Goal: Task Accomplishment & Management: Manage account settings

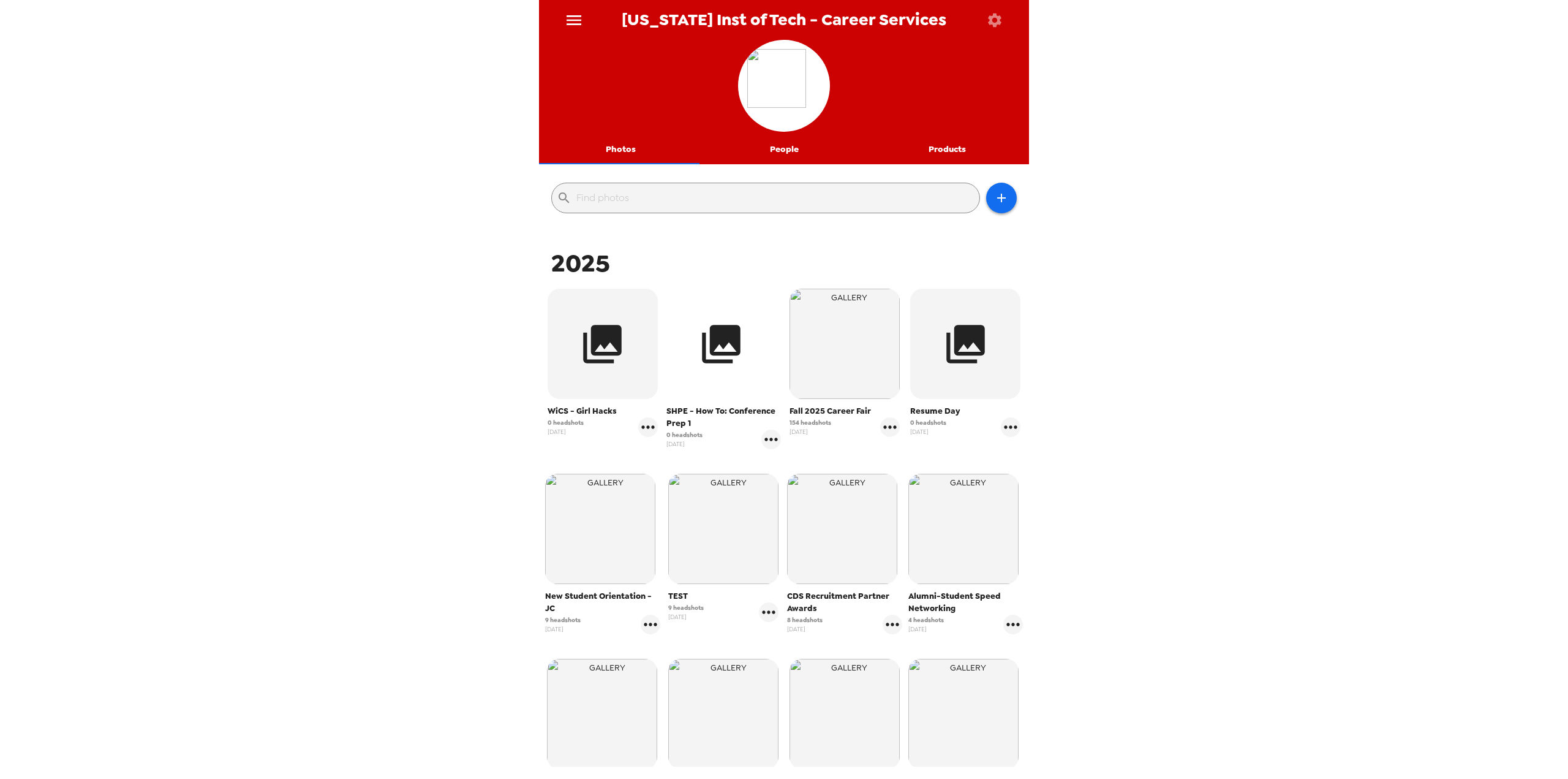
click at [719, 349] on icon "button" at bounding box center [721, 343] width 46 height 46
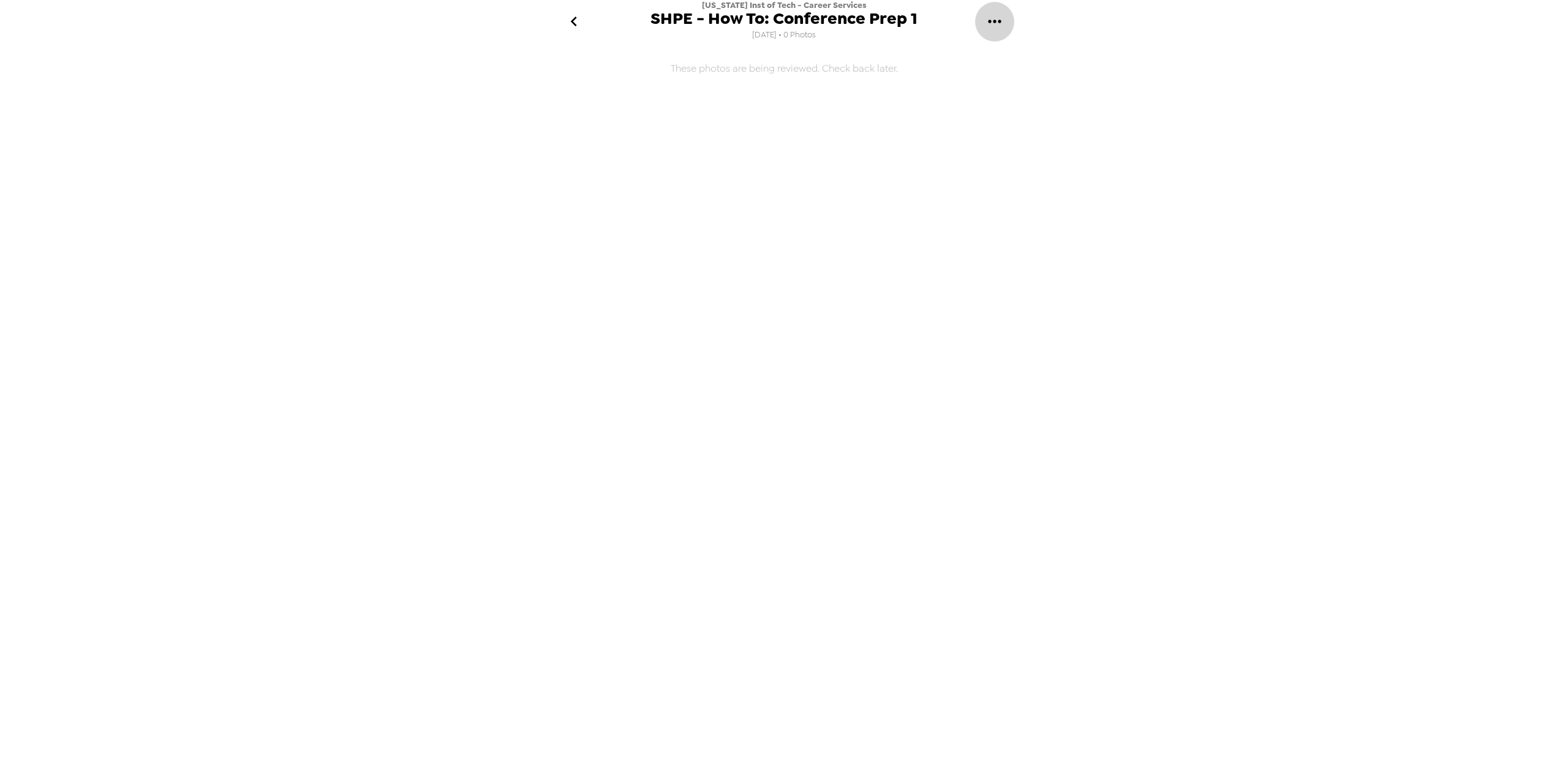
click at [978, 19] on button "gallery menu" at bounding box center [994, 21] width 40 height 40
click at [998, 55] on icon at bounding box center [992, 58] width 15 height 15
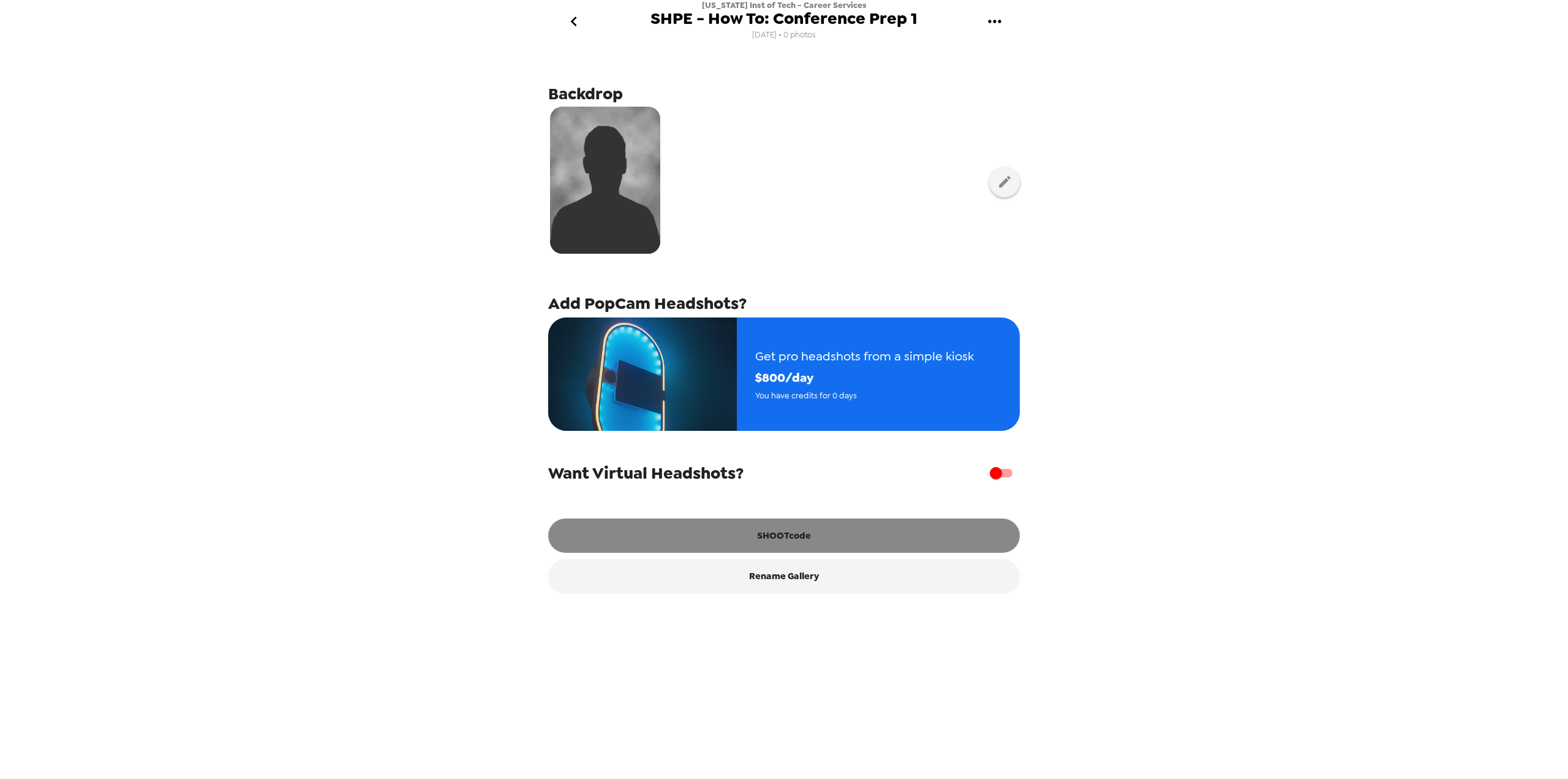
click at [828, 542] on button "SHOOTcode" at bounding box center [784, 536] width 472 height 35
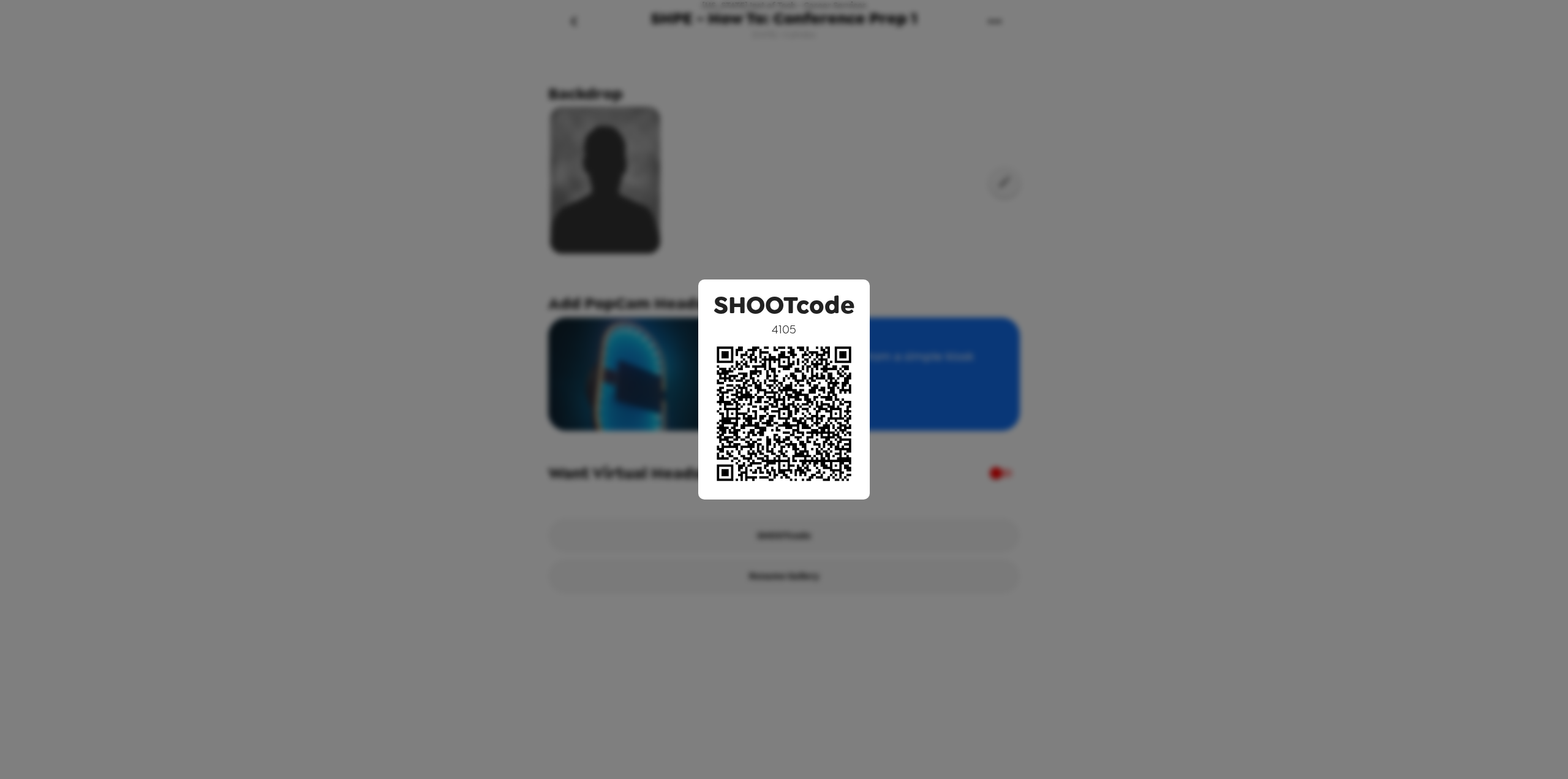
click at [1105, 451] on div "SHOOTcode 4105" at bounding box center [784, 389] width 1568 height 779
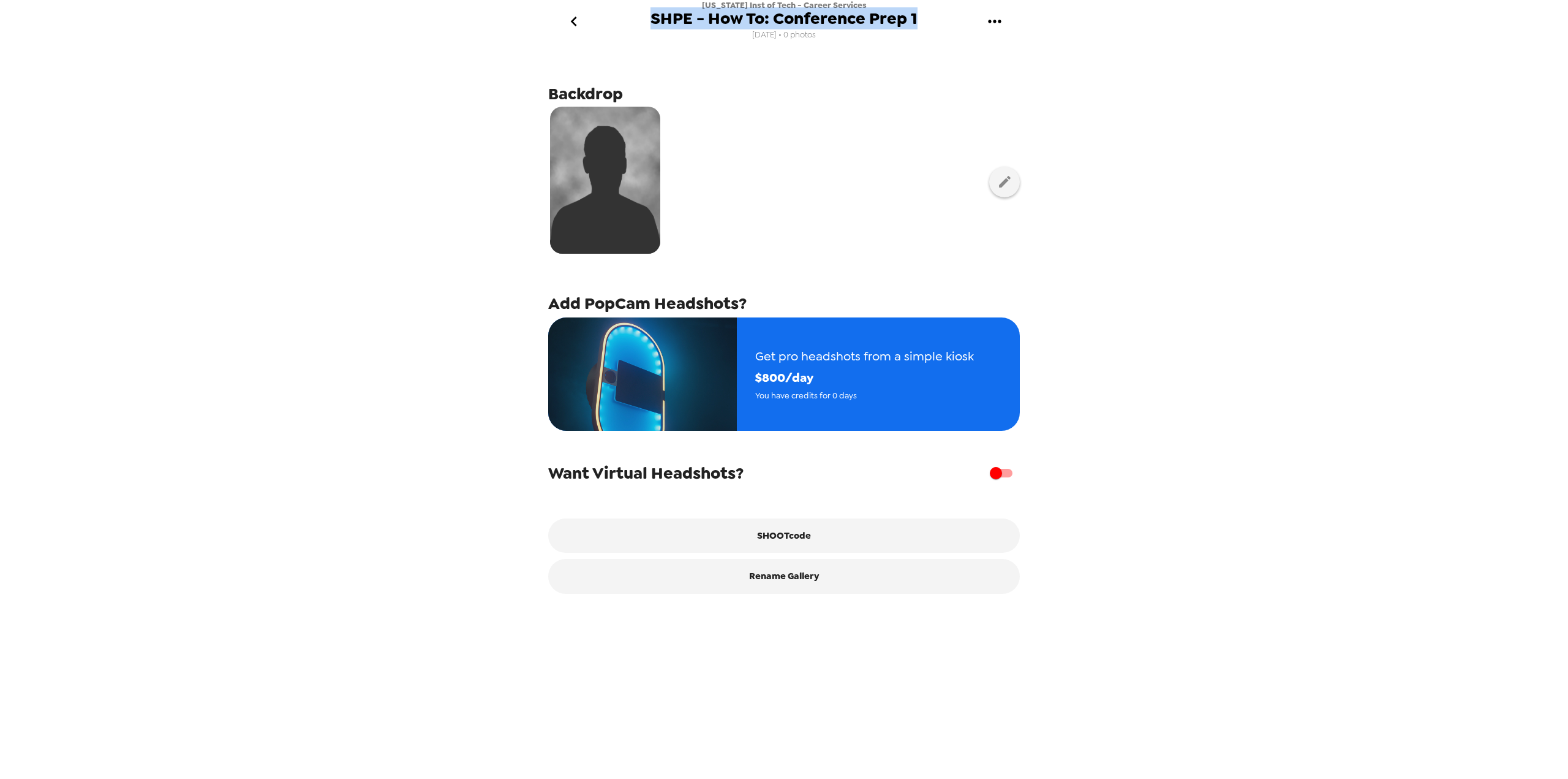
drag, startPoint x: 653, startPoint y: 20, endPoint x: 922, endPoint y: 14, distance: 269.1
click at [922, 14] on div "[US_STATE] Inst of Tech - Career Services SHPE - How To: Conference Prep 1 [DAT…" at bounding box center [784, 21] width 490 height 43
copy span "SHPE - How To: Conference Prep 1"
click at [1300, 212] on div "[US_STATE] Inst of Tech - Career Services SHPE - How To: Conference Prep 1 [DAT…" at bounding box center [784, 389] width 1568 height 779
click at [85, 90] on div "[US_STATE] Inst of Tech - Career Services SHPE - How To: Conference Prep 1 [DAT…" at bounding box center [784, 389] width 1568 height 779
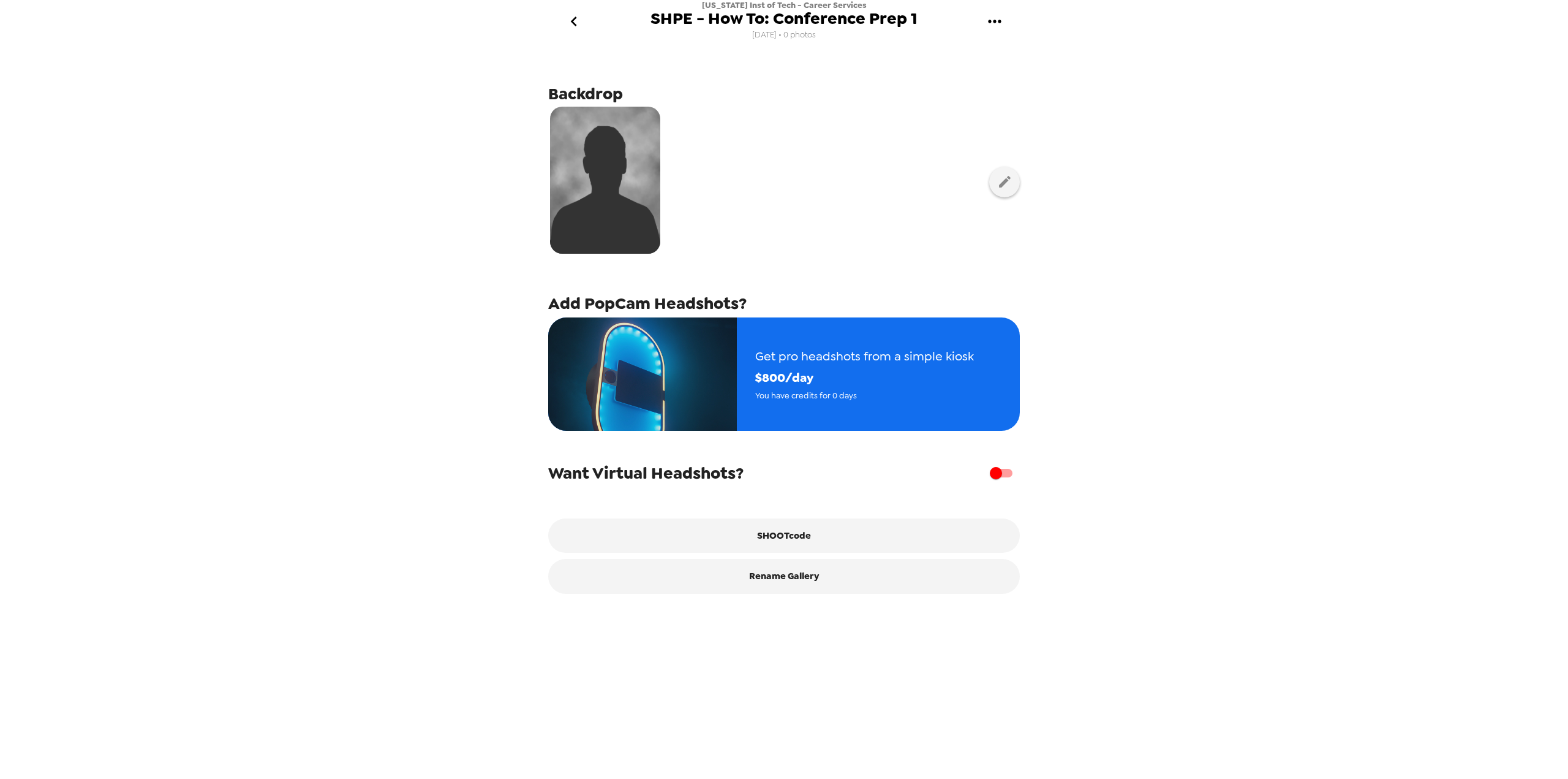
click at [574, 20] on icon "go back" at bounding box center [574, 21] width 20 height 20
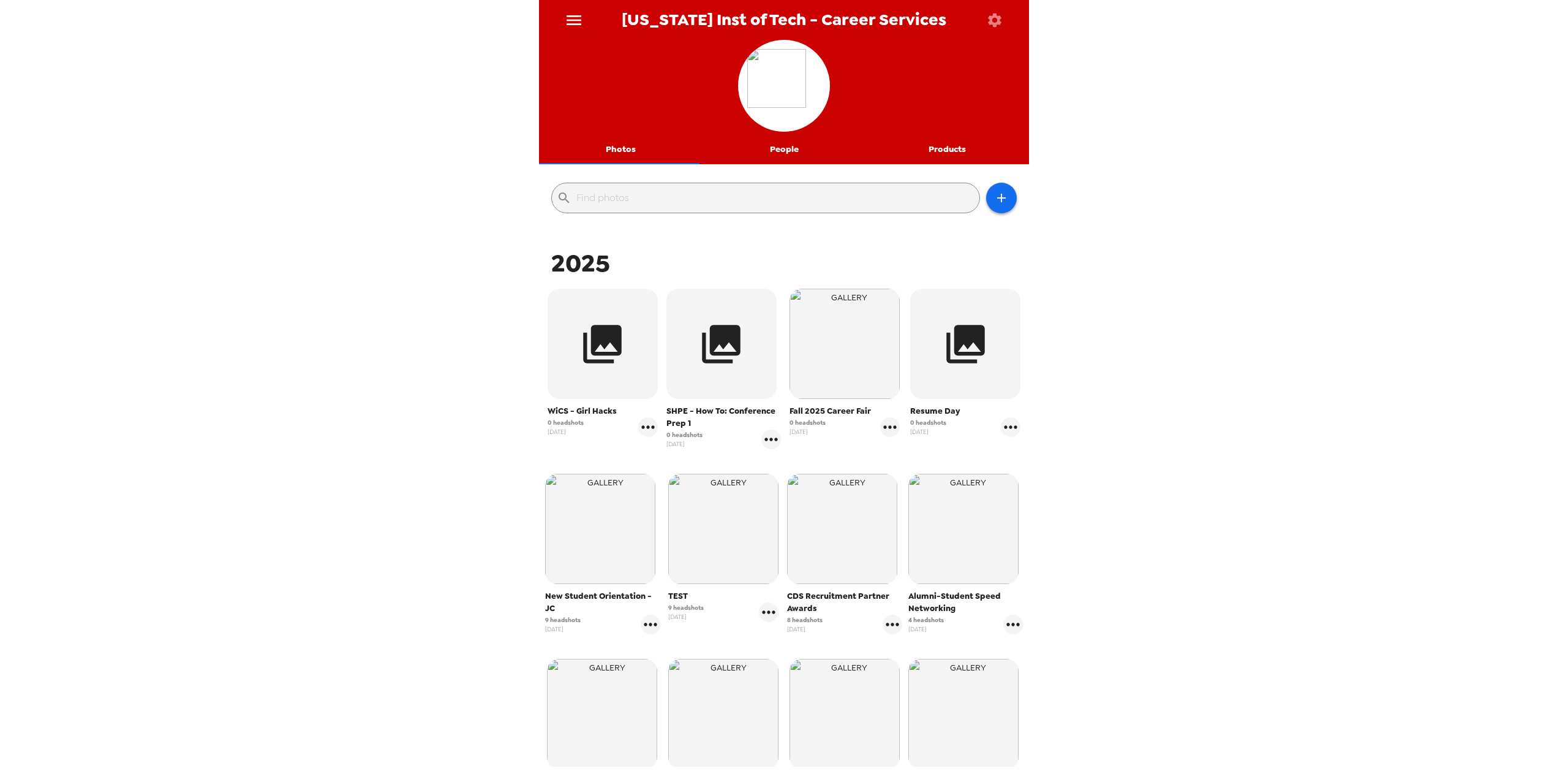
click at [991, 16] on icon "button" at bounding box center [994, 20] width 14 height 14
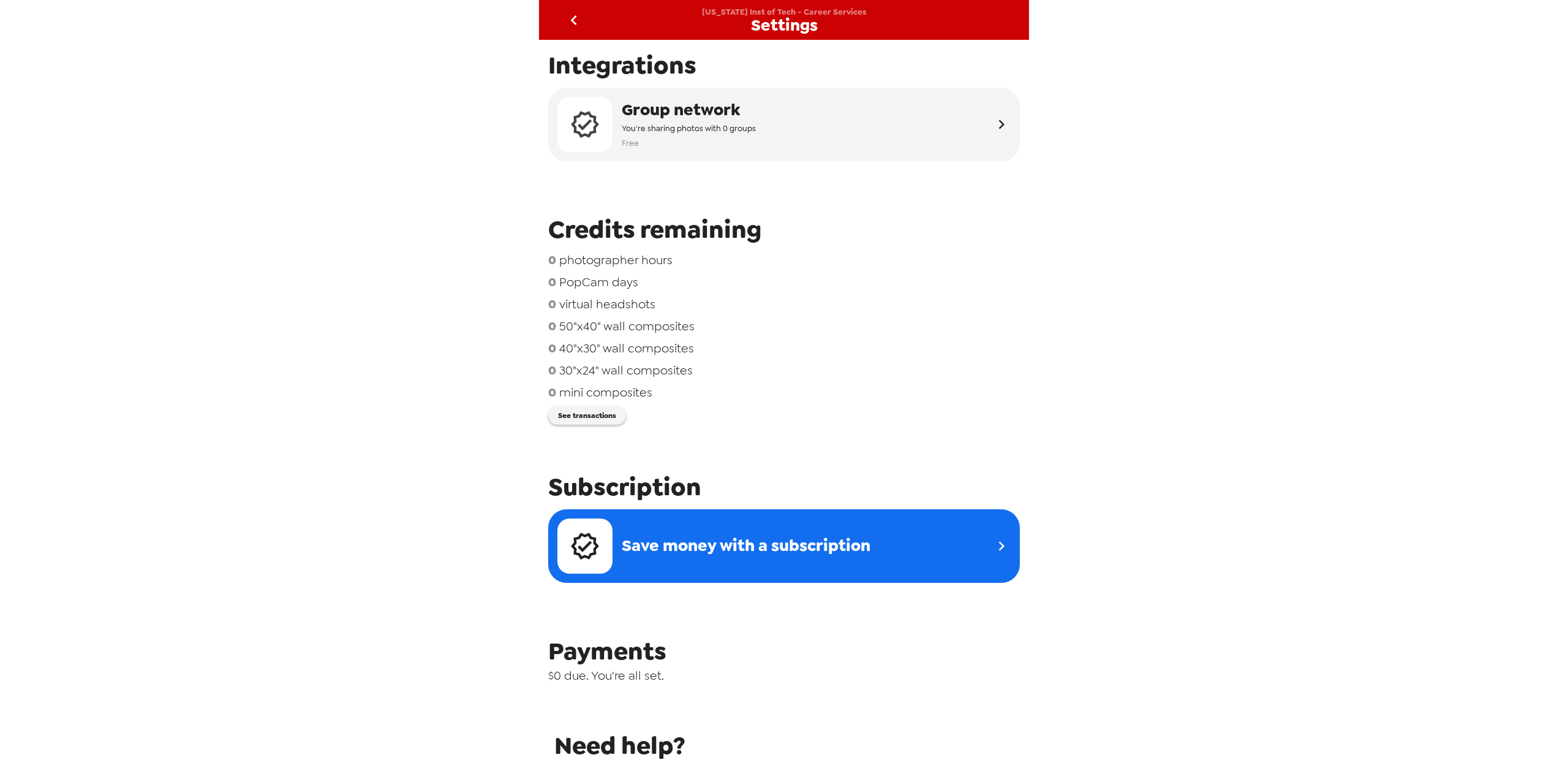
click at [576, 29] on icon "go back" at bounding box center [574, 20] width 20 height 20
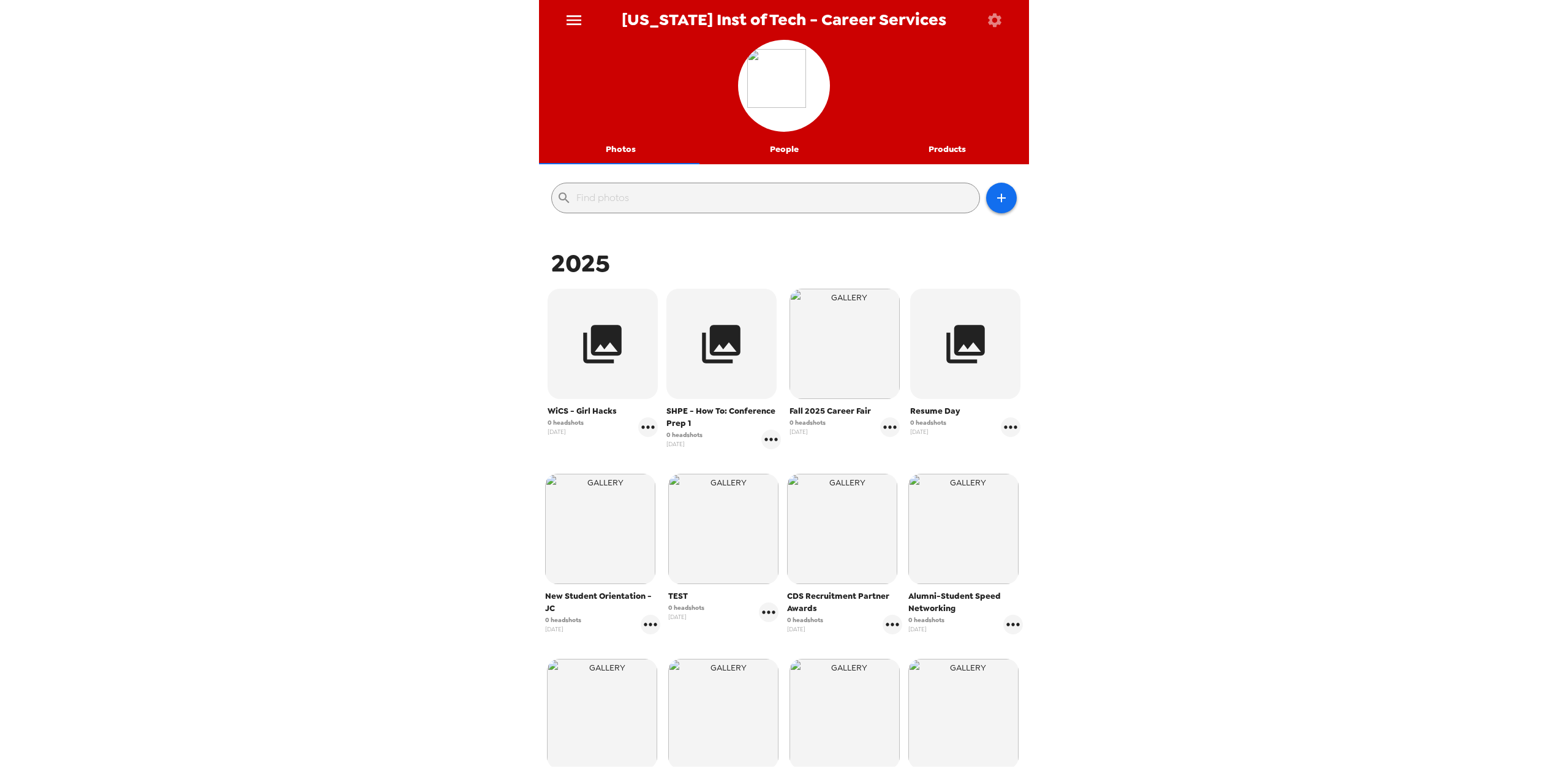
click at [574, 20] on icon "menu" at bounding box center [574, 20] width 15 height 10
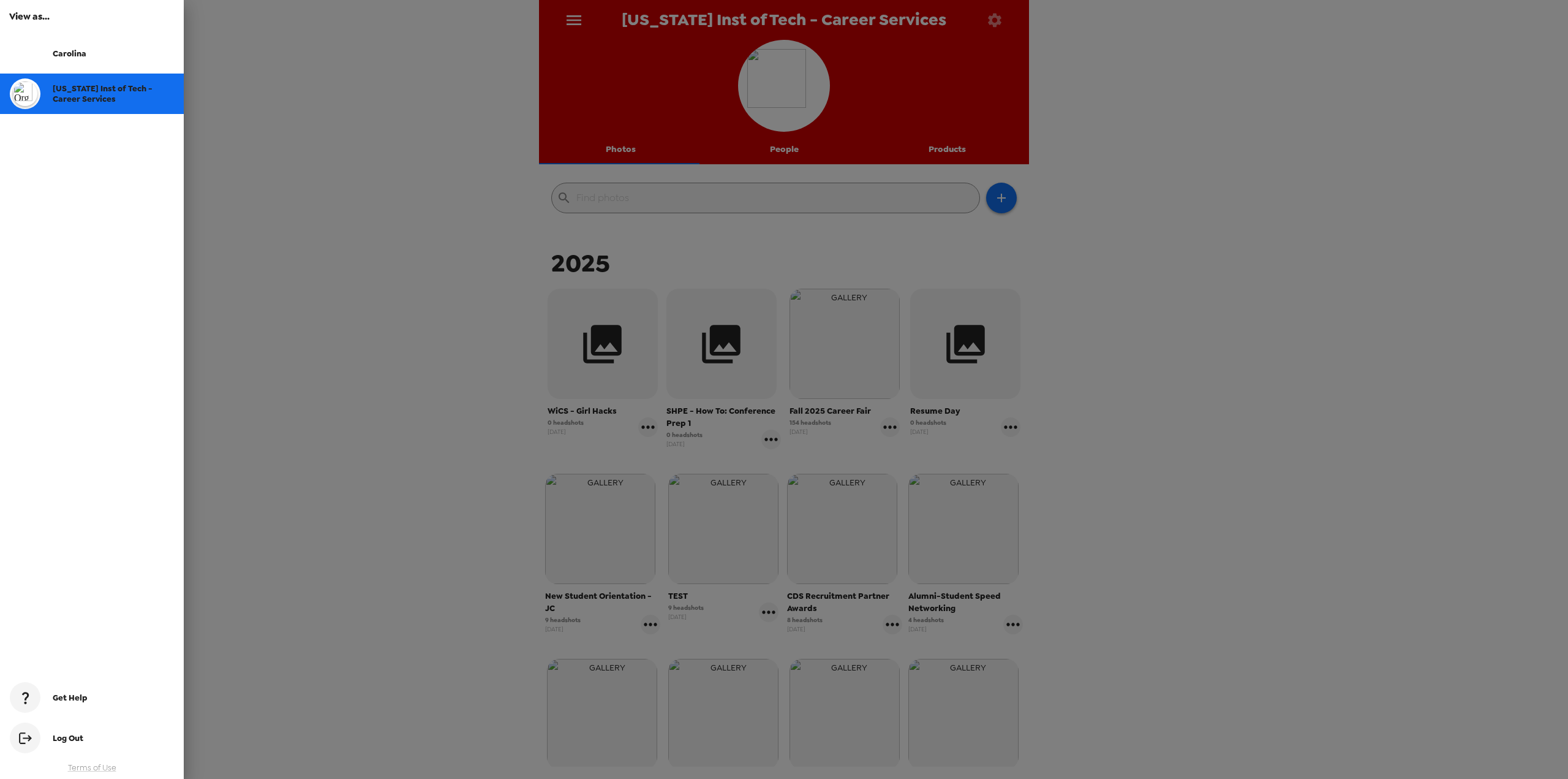
click at [93, 734] on div "Log Out" at bounding box center [113, 738] width 121 height 11
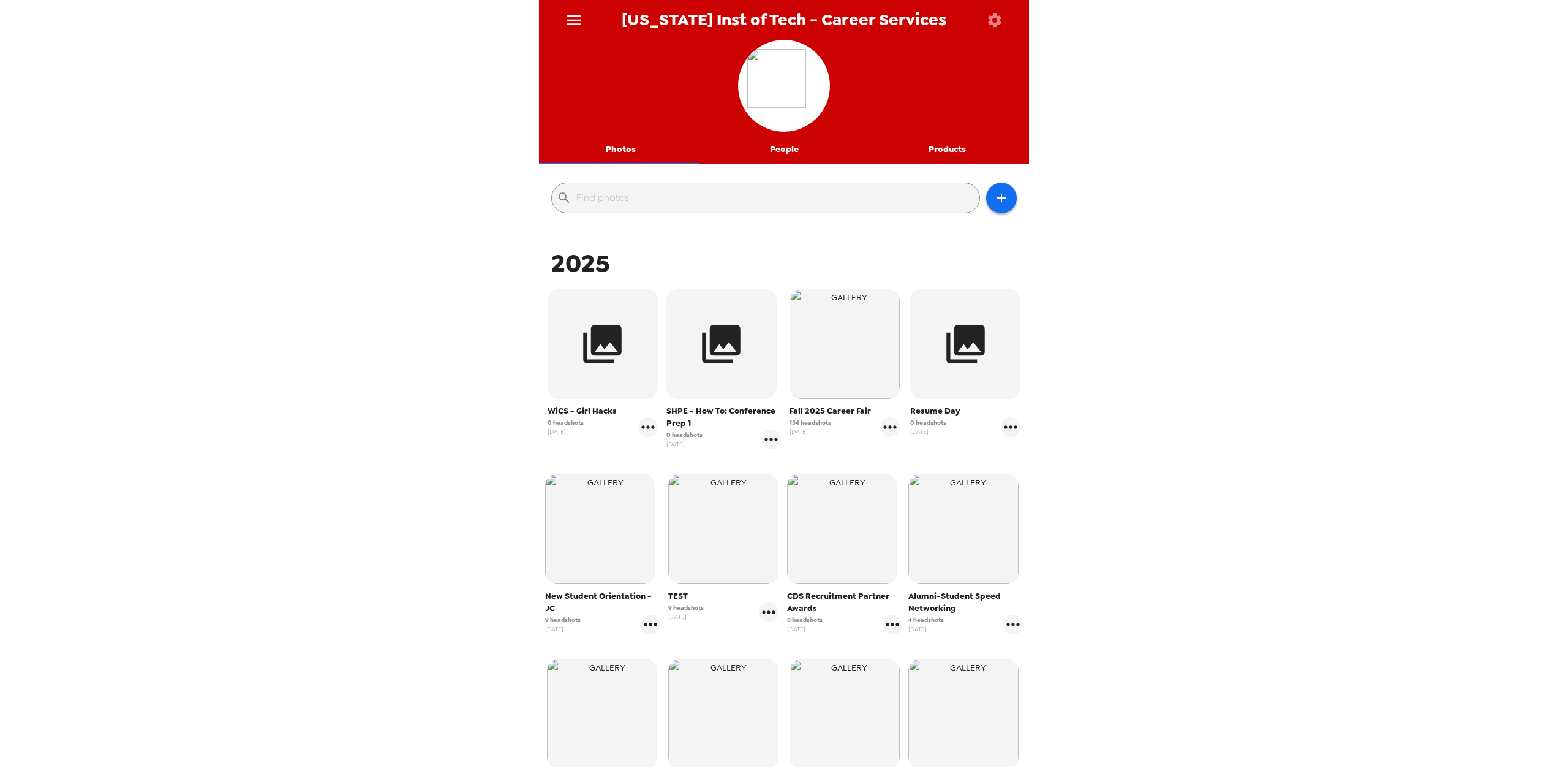
click at [568, 16] on icon "menu" at bounding box center [574, 20] width 15 height 10
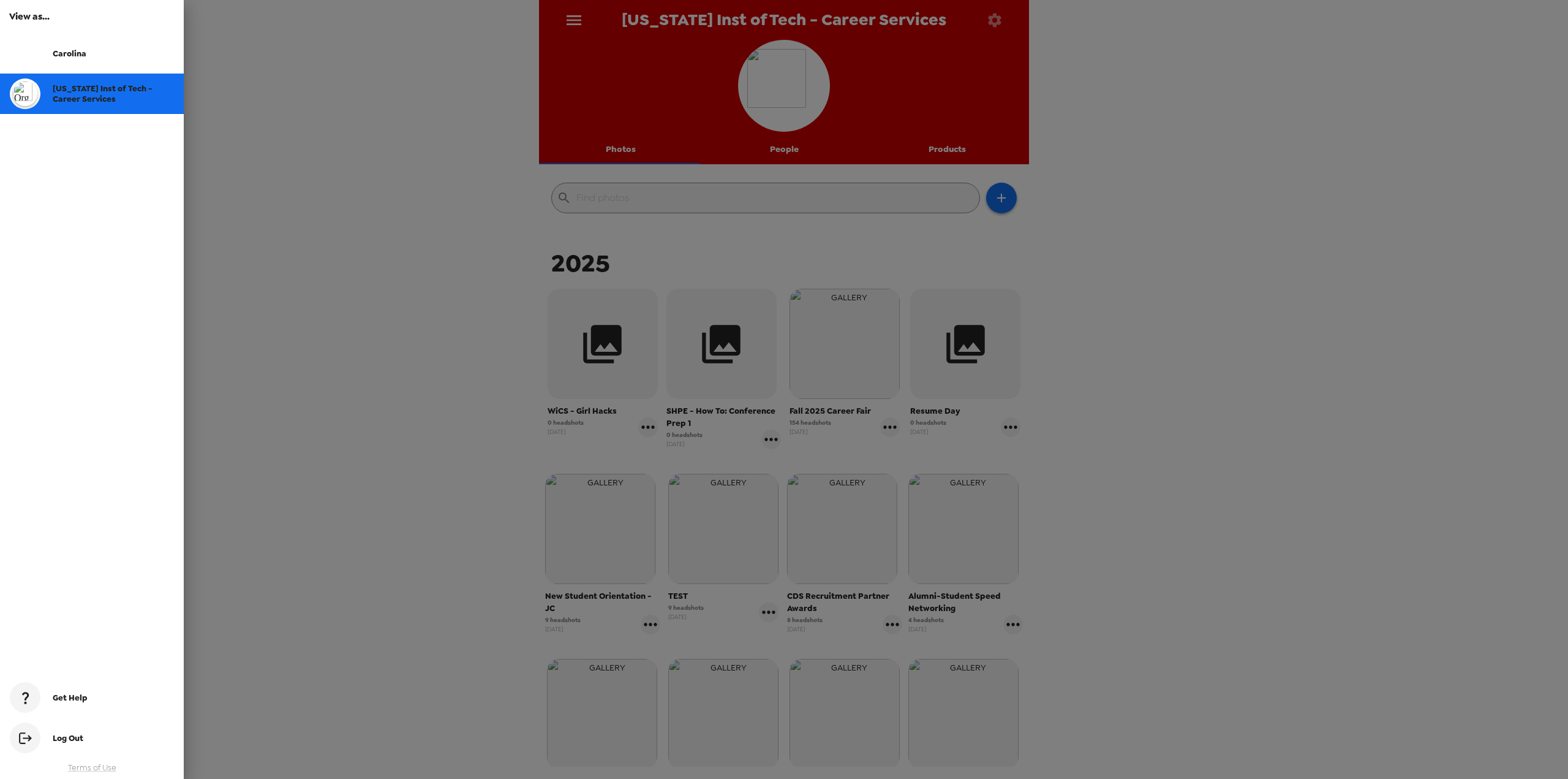
click at [61, 49] on span "Carolina" at bounding box center [69, 53] width 34 height 11
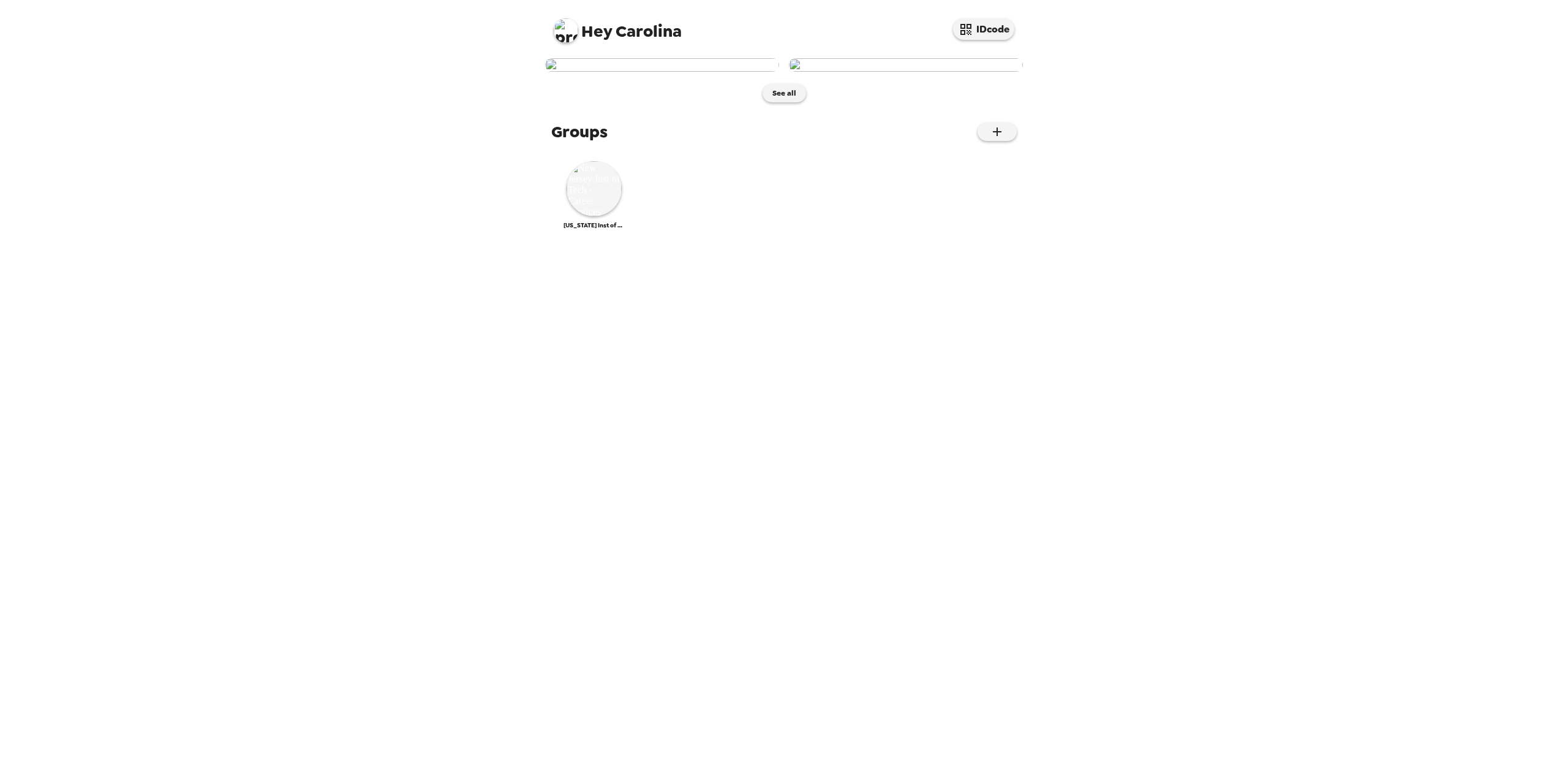
click at [548, 21] on div "Hey Carolina IDcode" at bounding box center [784, 26] width 490 height 52
click at [631, 30] on span "Hey Carolina" at bounding box center [617, 26] width 128 height 28
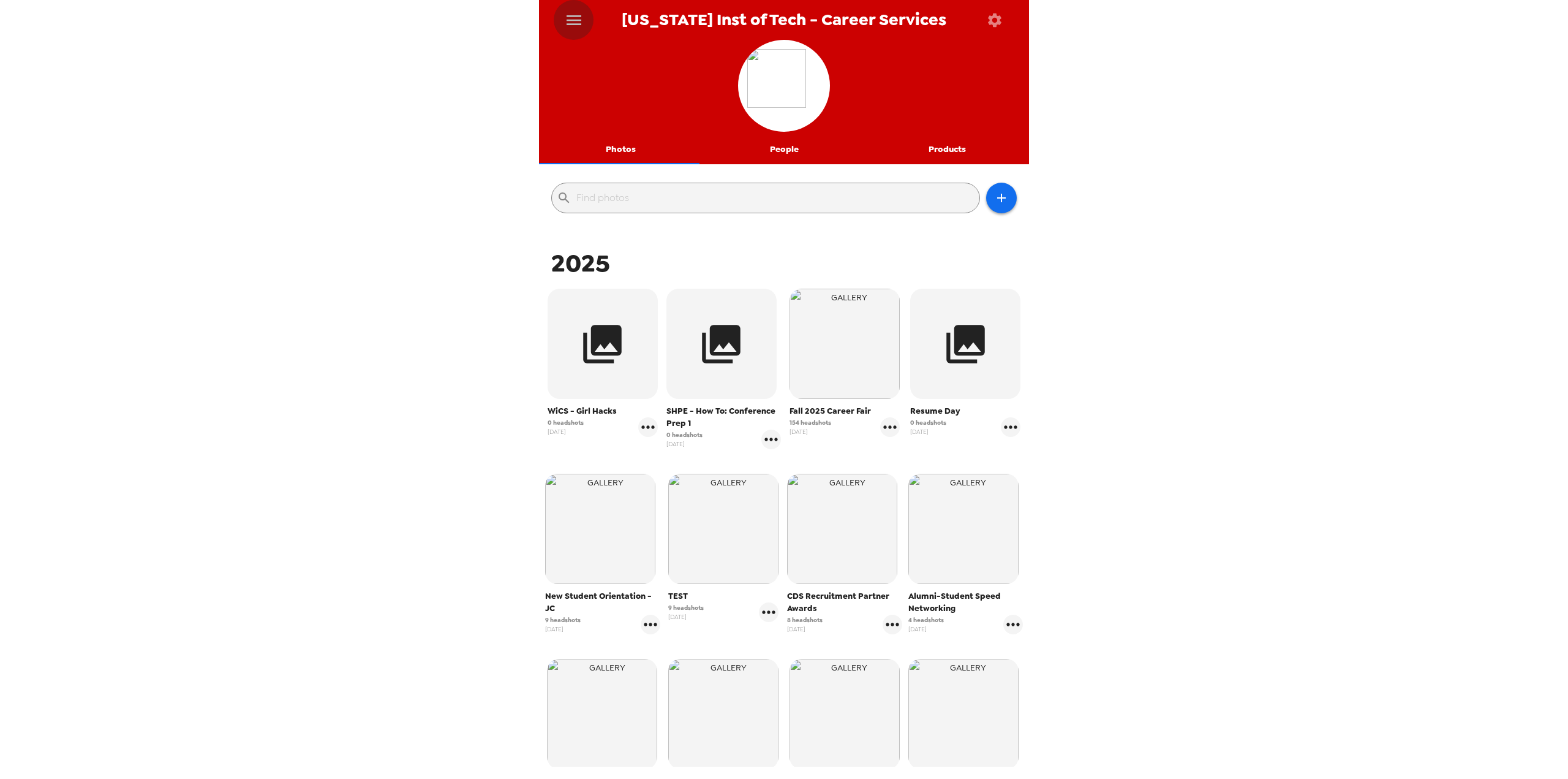
click at [569, 24] on icon "menu" at bounding box center [574, 20] width 15 height 10
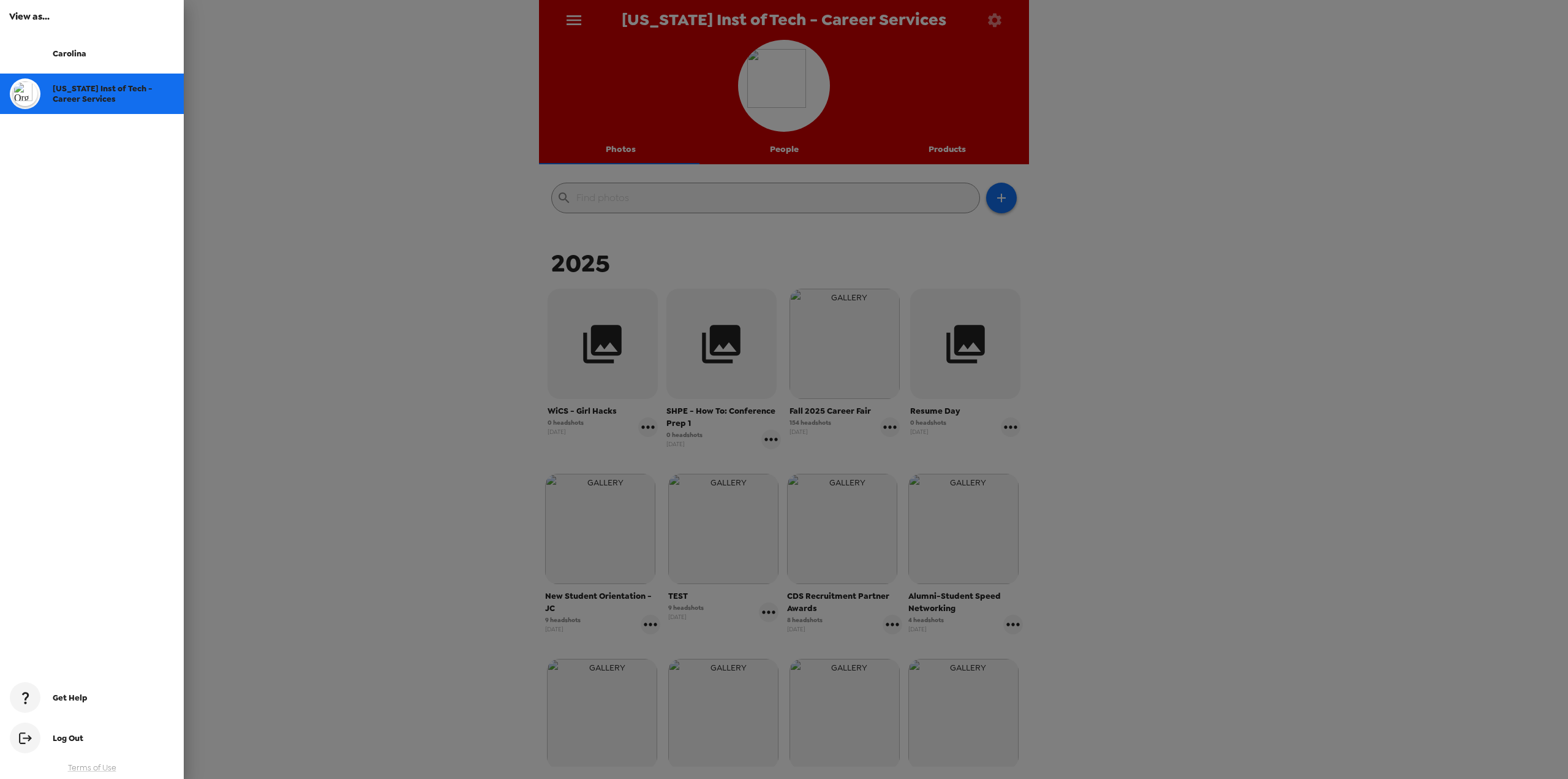
click at [94, 741] on div "Log Out" at bounding box center [113, 738] width 121 height 11
